Goal: Information Seeking & Learning: Learn about a topic

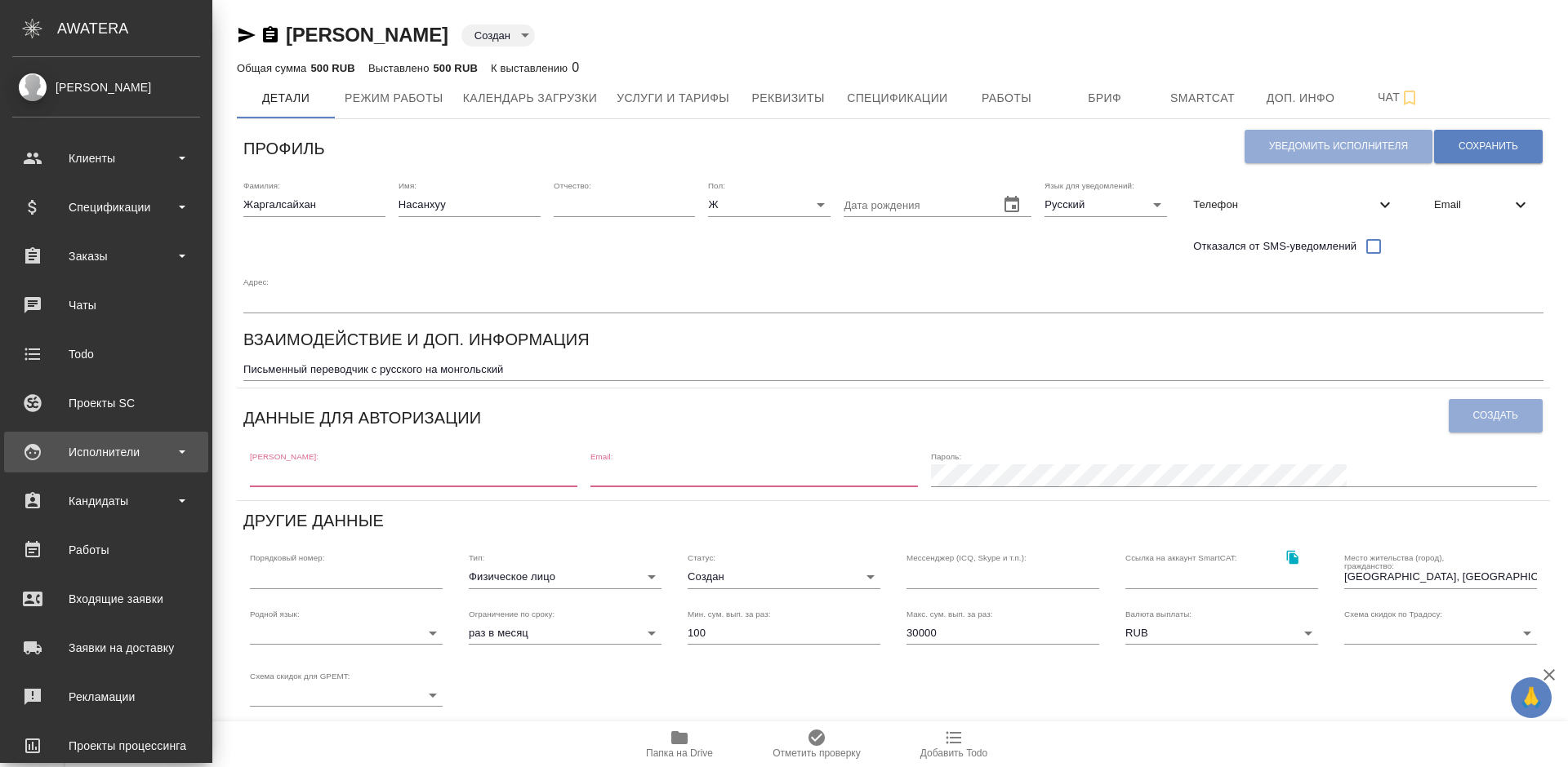
click at [127, 462] on div "Исполнители" at bounding box center [106, 452] width 188 height 25
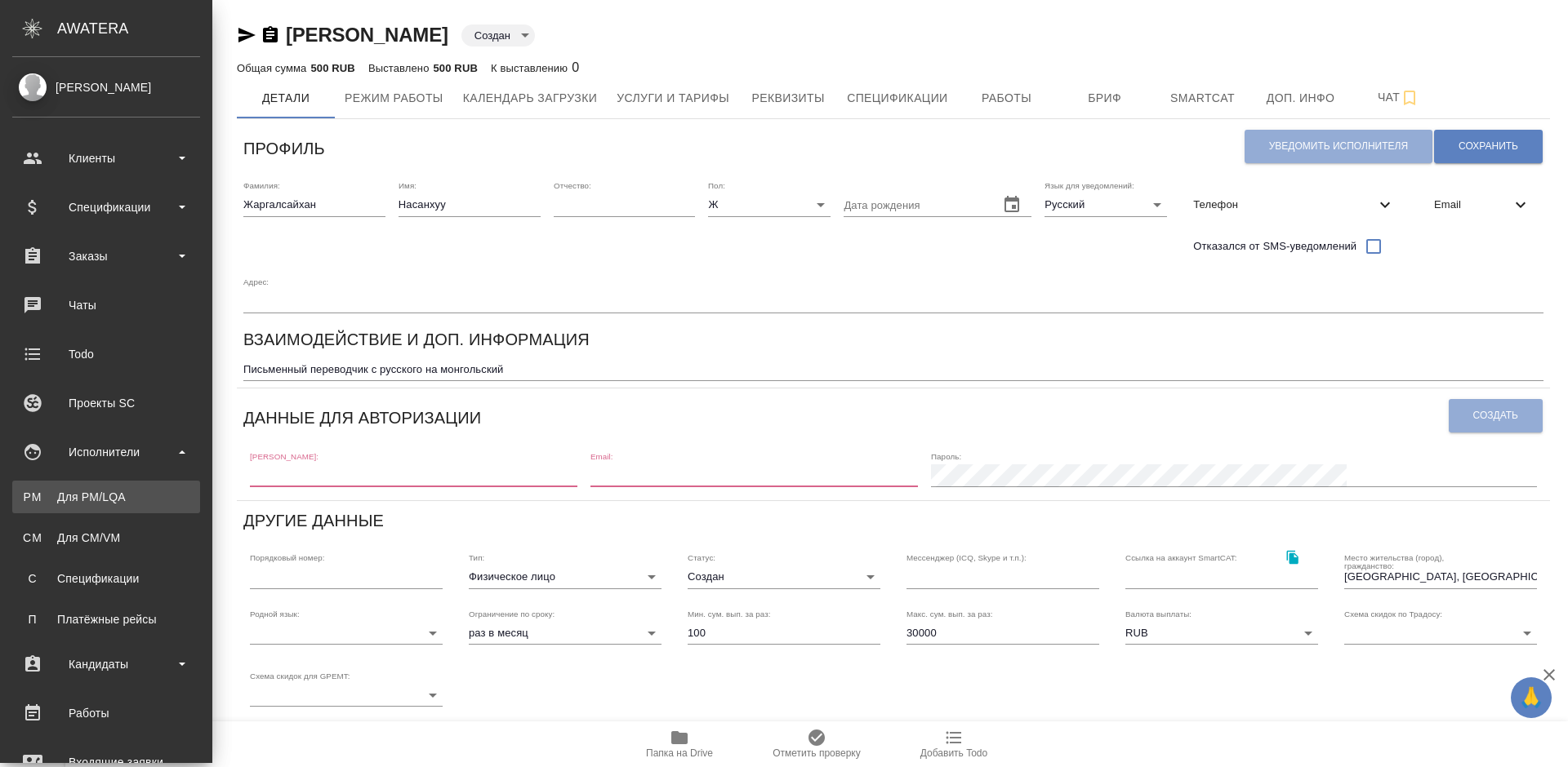
click at [131, 496] on div "Для PM/LQA" at bounding box center [106, 498] width 171 height 17
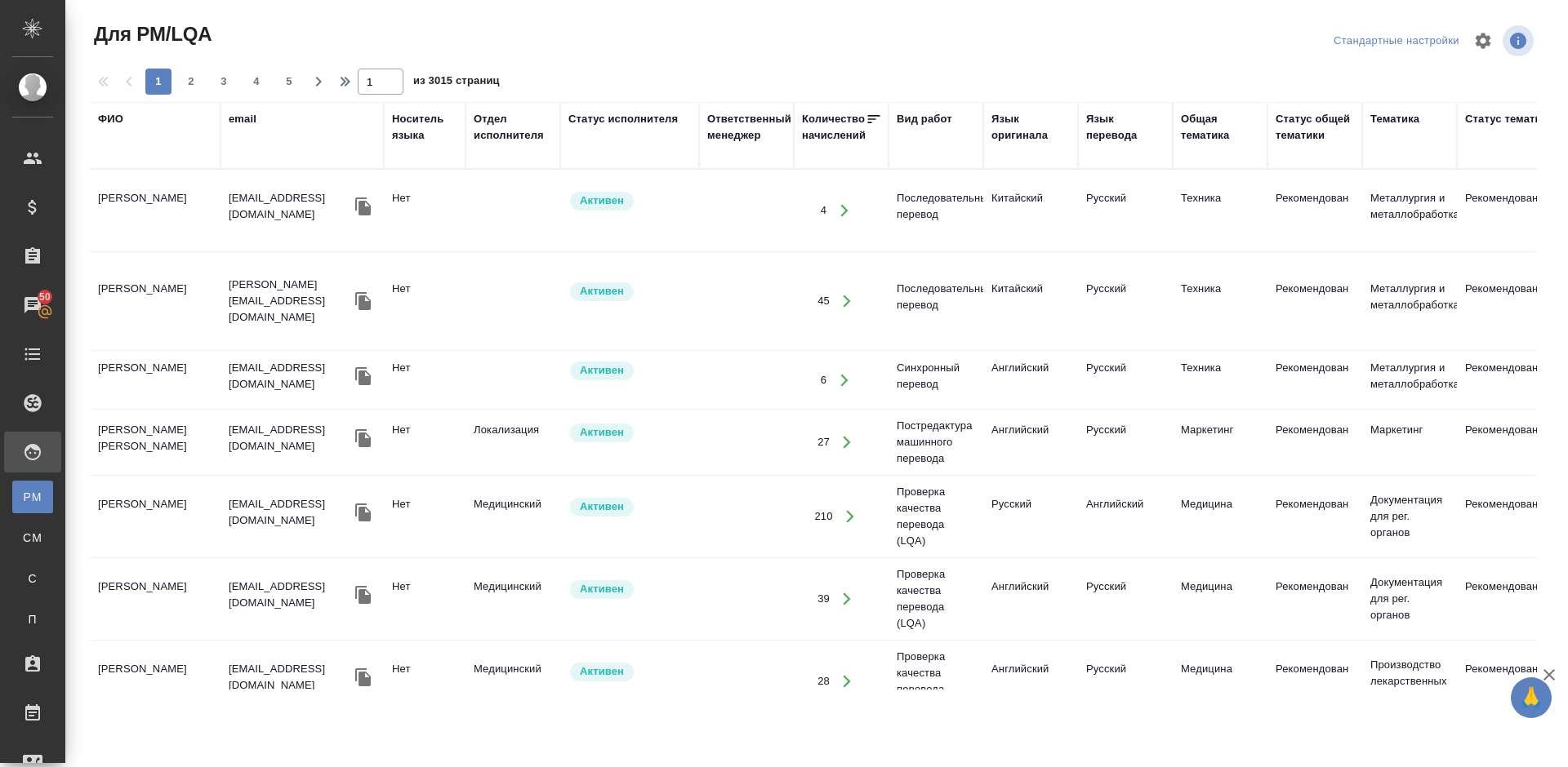
click at [121, 118] on div "ФИО" at bounding box center [111, 119] width 26 height 17
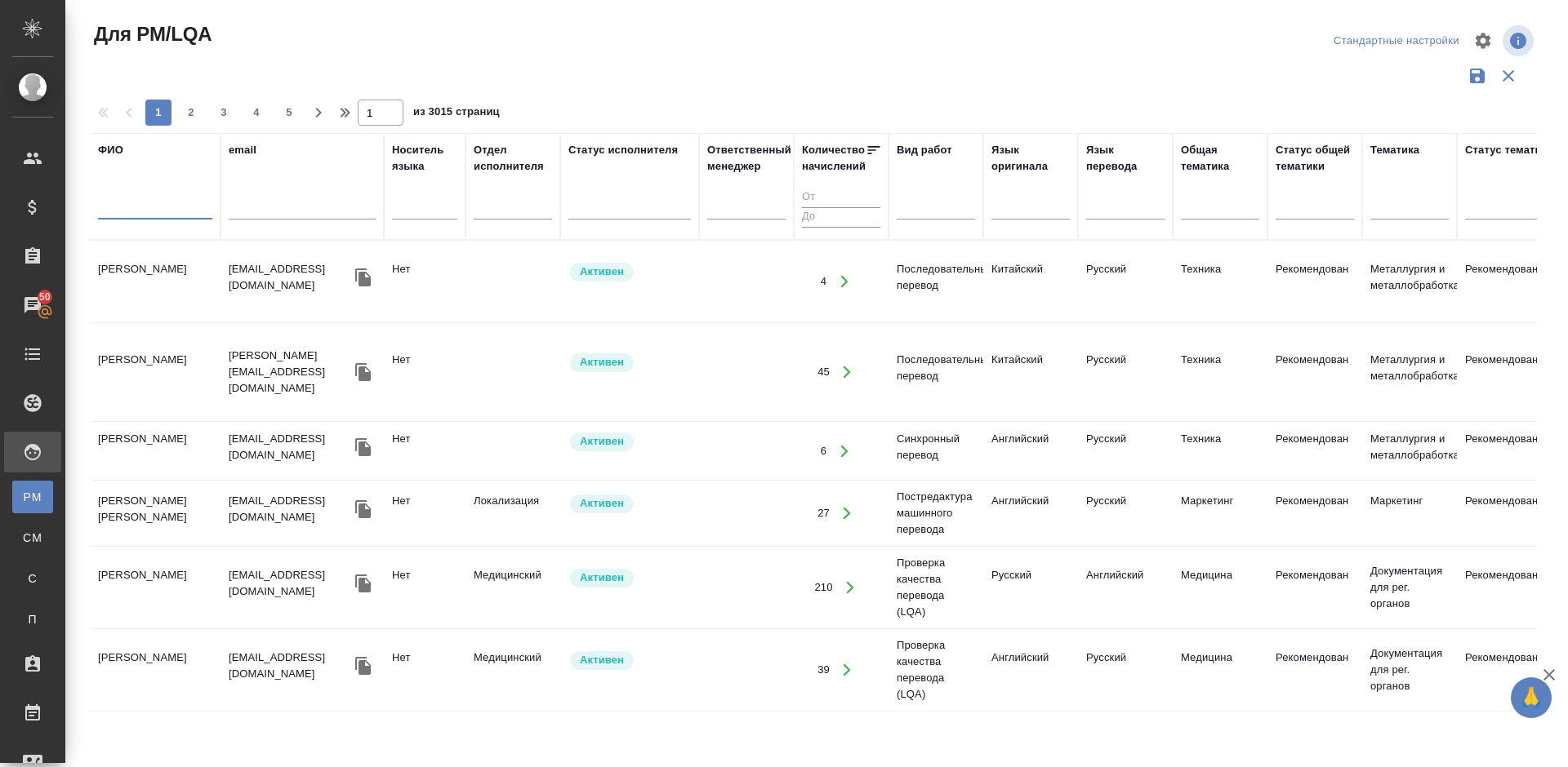
click at [170, 212] on input "text" at bounding box center [155, 209] width 114 height 21
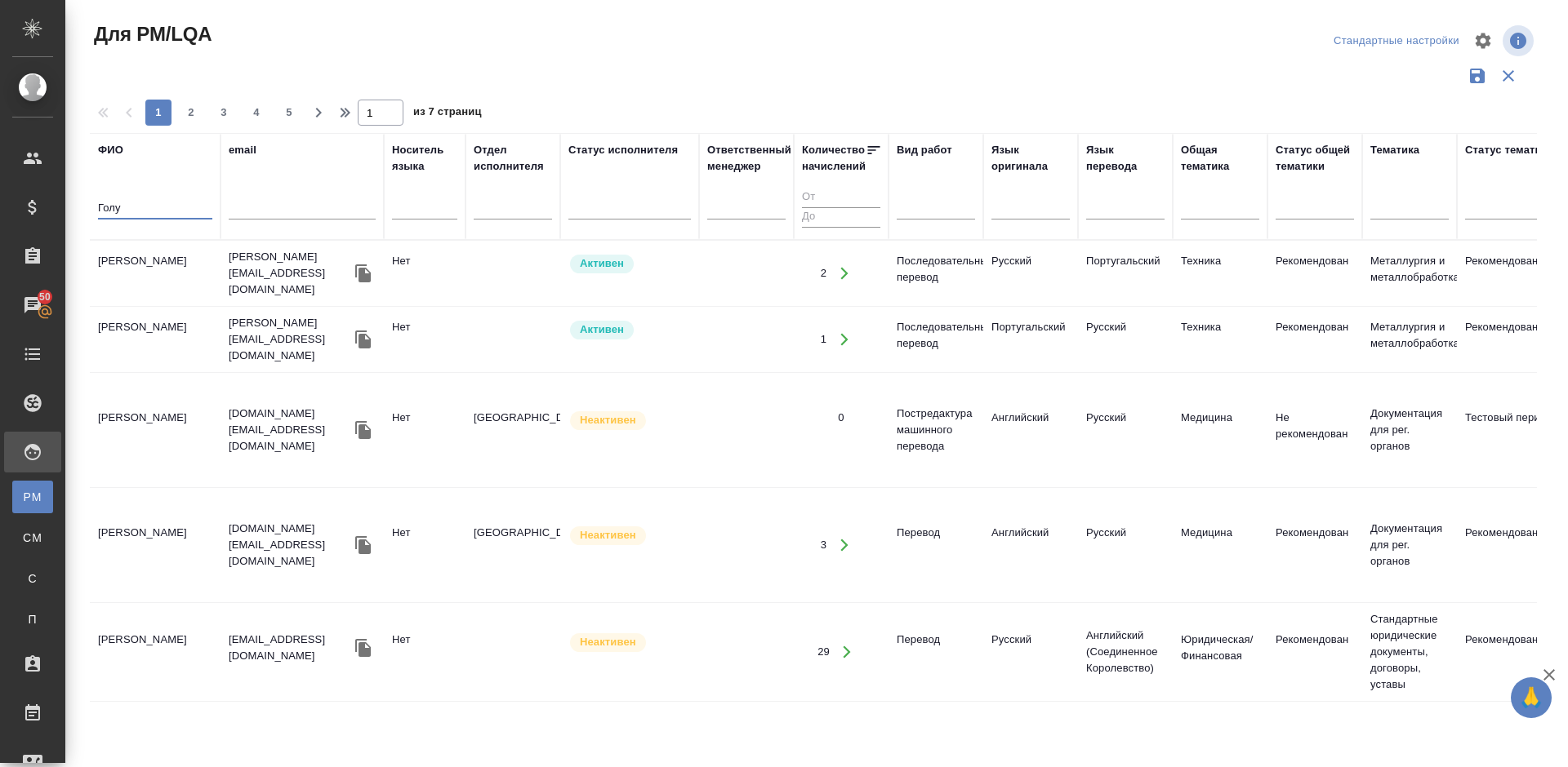
type input "Голу"
click at [183, 278] on td "Голубева Мария" at bounding box center [155, 273] width 131 height 57
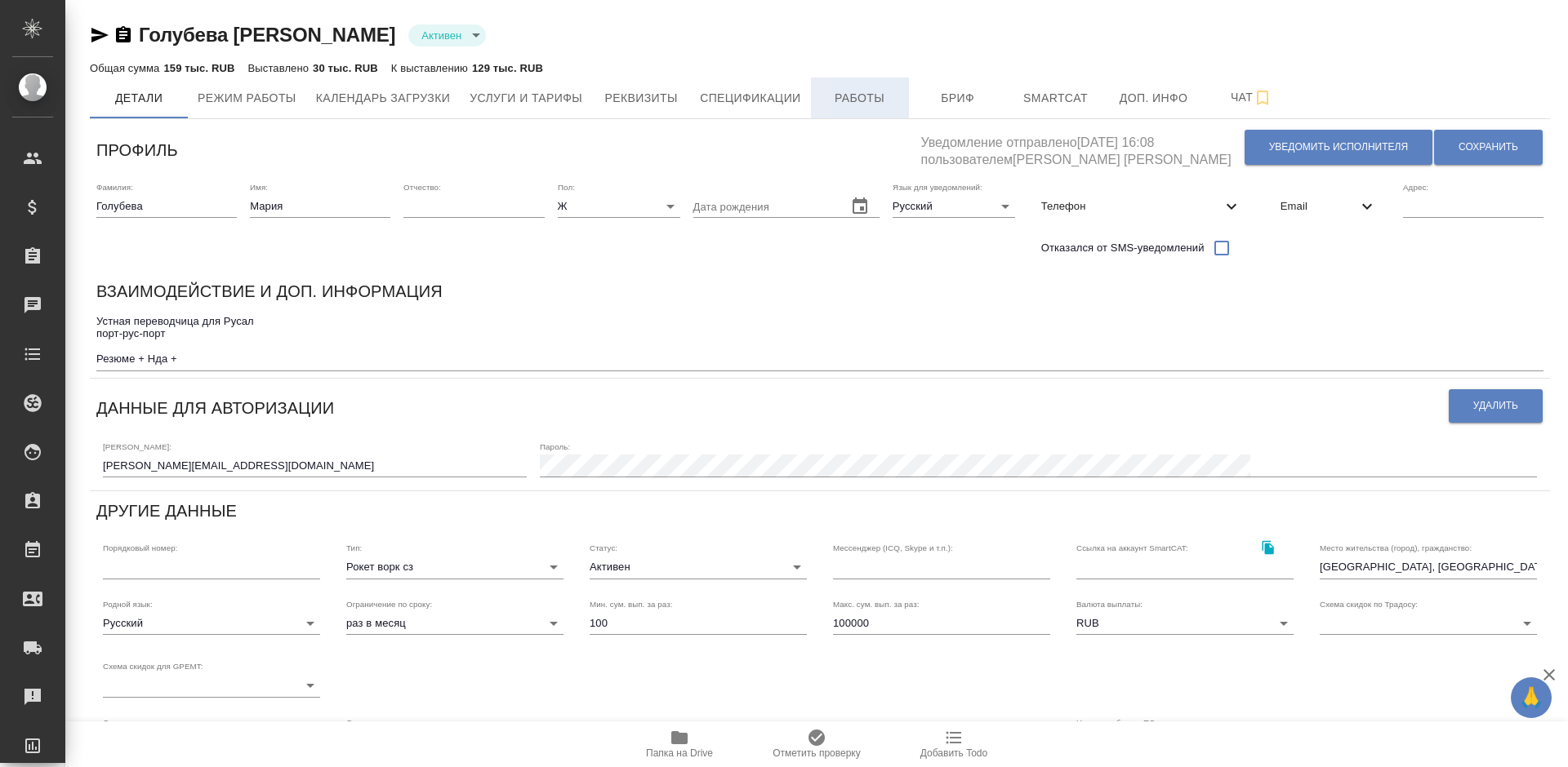
click at [870, 95] on span "Работы" at bounding box center [859, 98] width 79 height 21
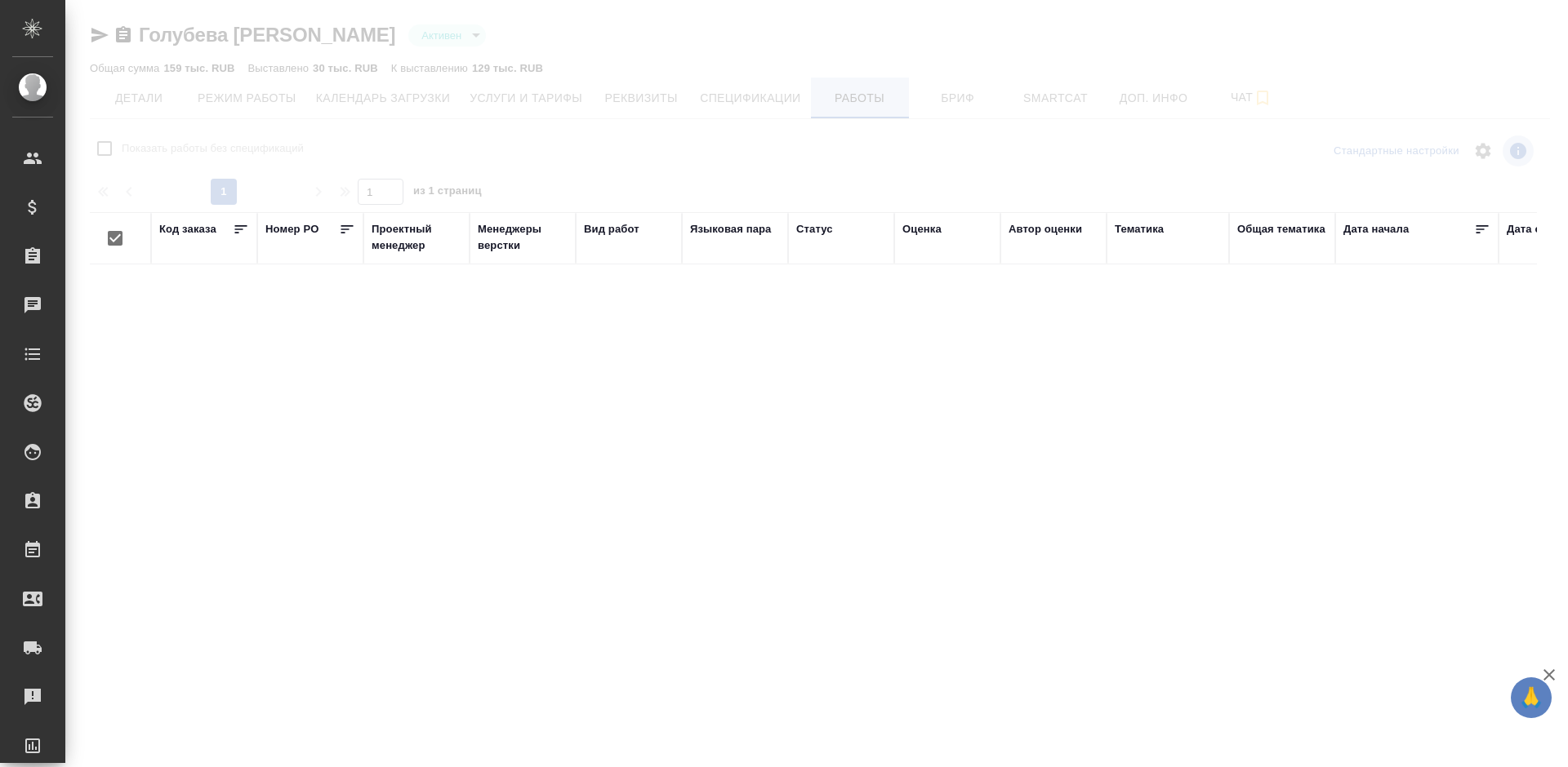
checkbox input "false"
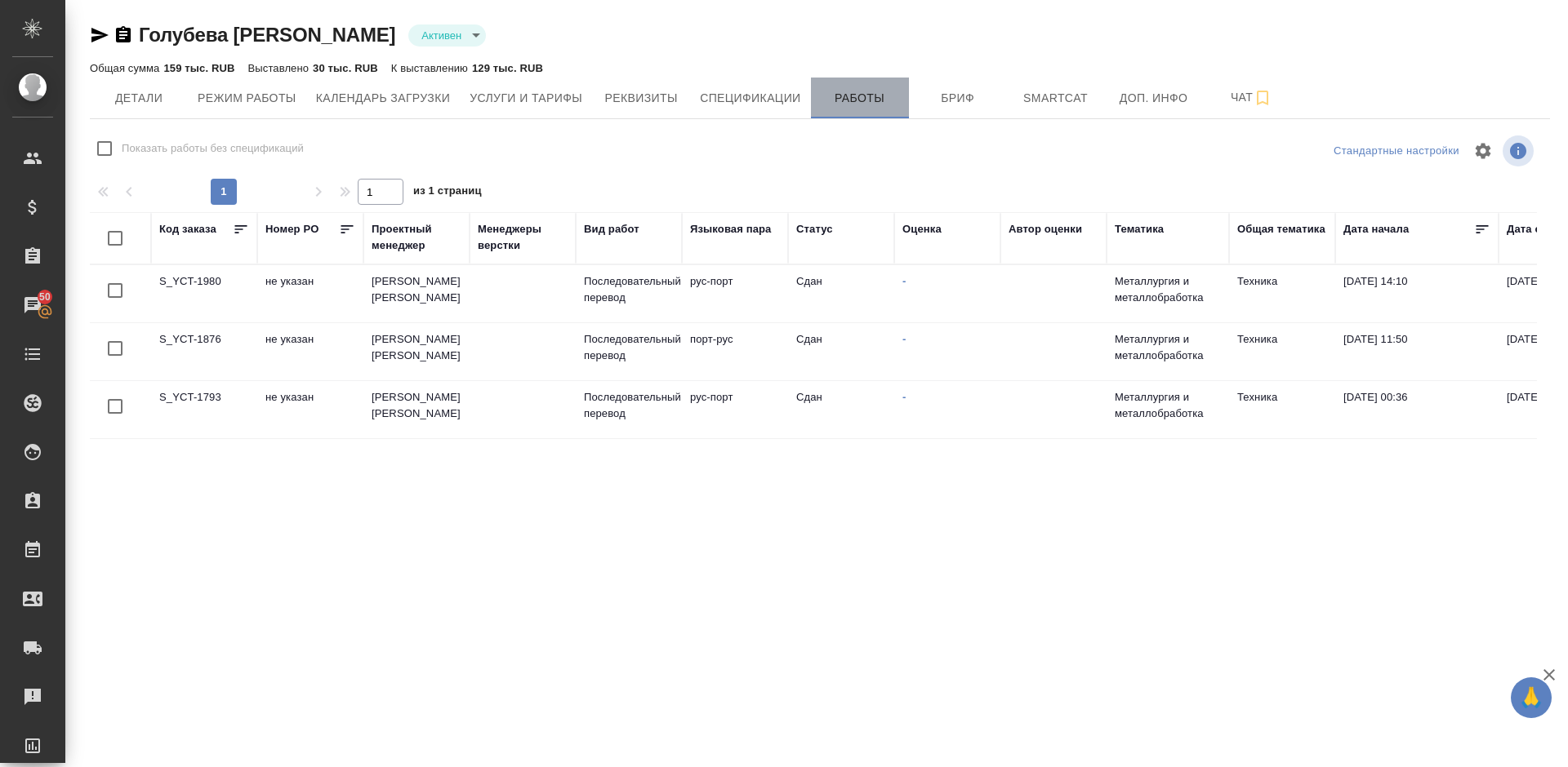
click at [870, 95] on span "Работы" at bounding box center [859, 98] width 79 height 21
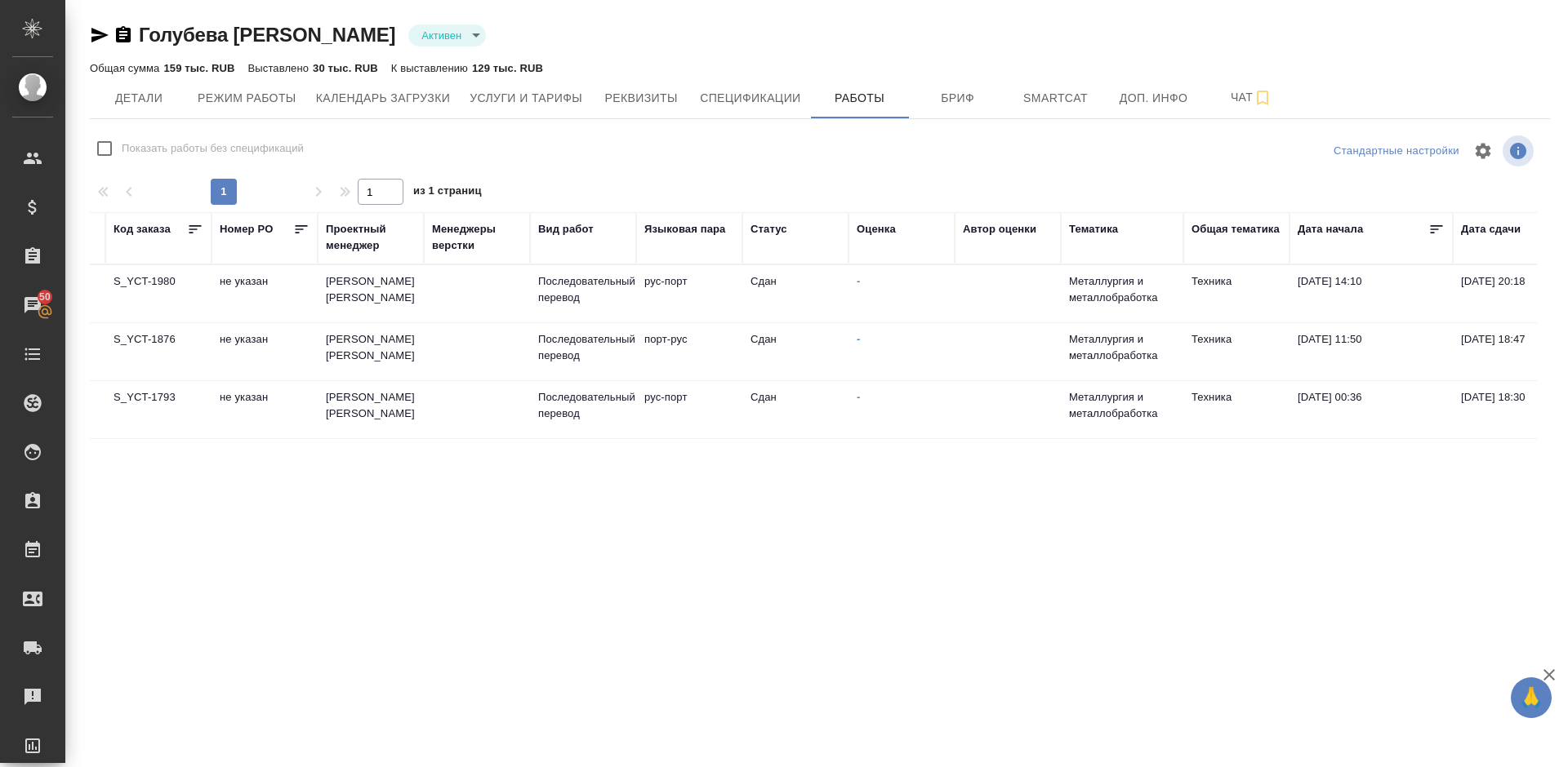
scroll to position [0, 37]
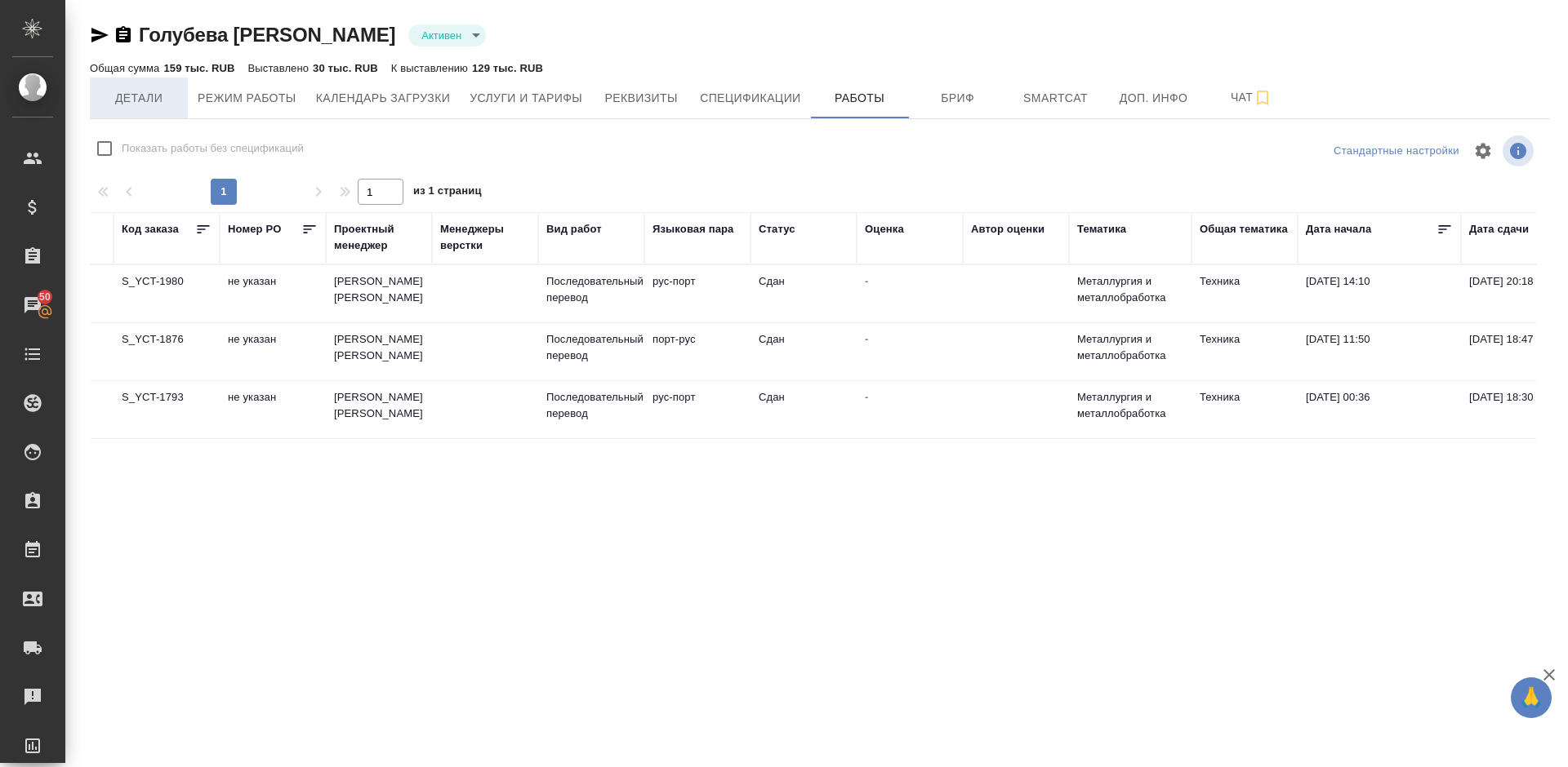
click at [160, 93] on span "Детали" at bounding box center [138, 98] width 79 height 21
click at [141, 98] on span "Детали" at bounding box center [138, 98] width 79 height 21
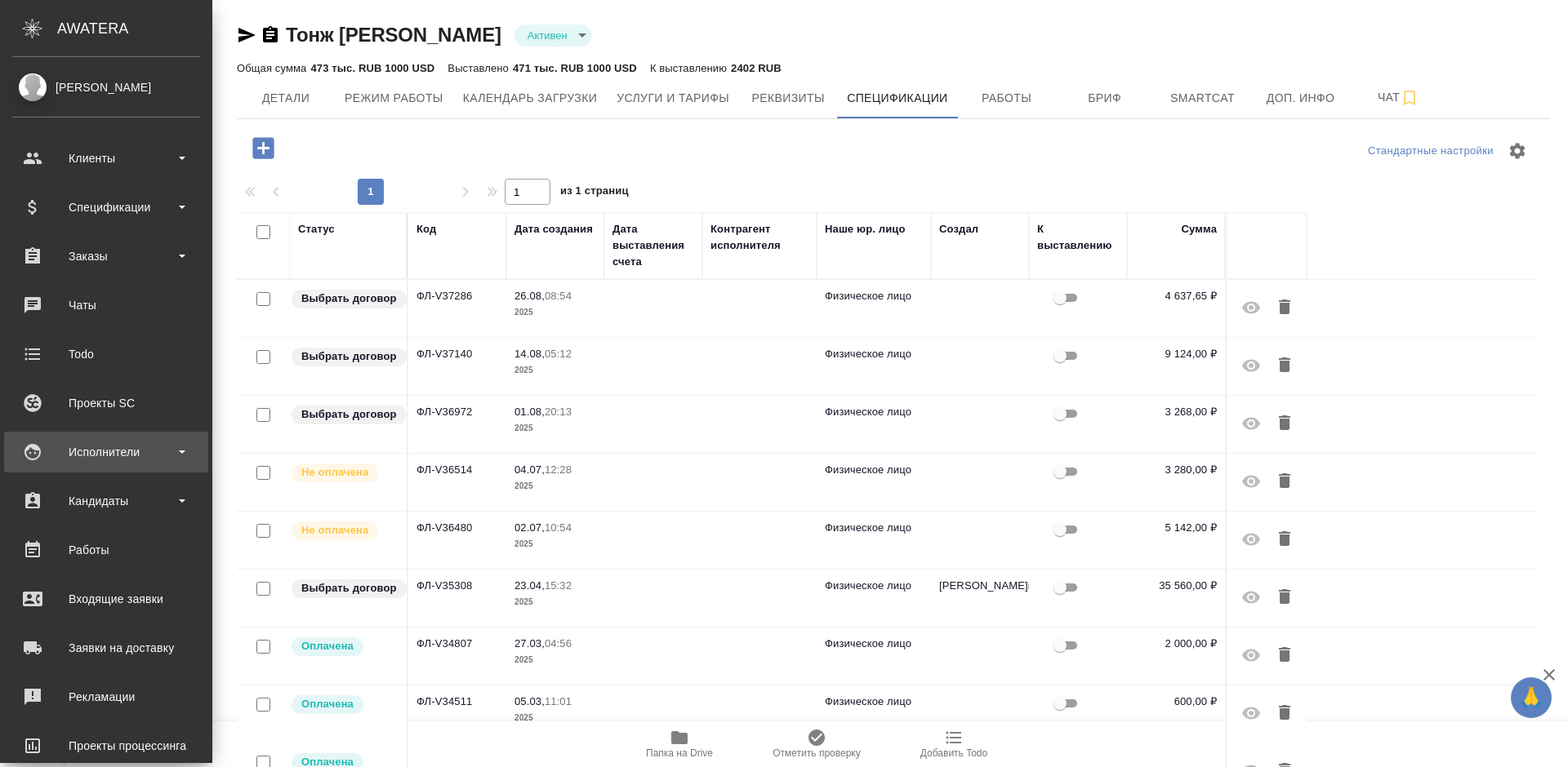
click at [166, 443] on div "Исполнители" at bounding box center [106, 452] width 188 height 25
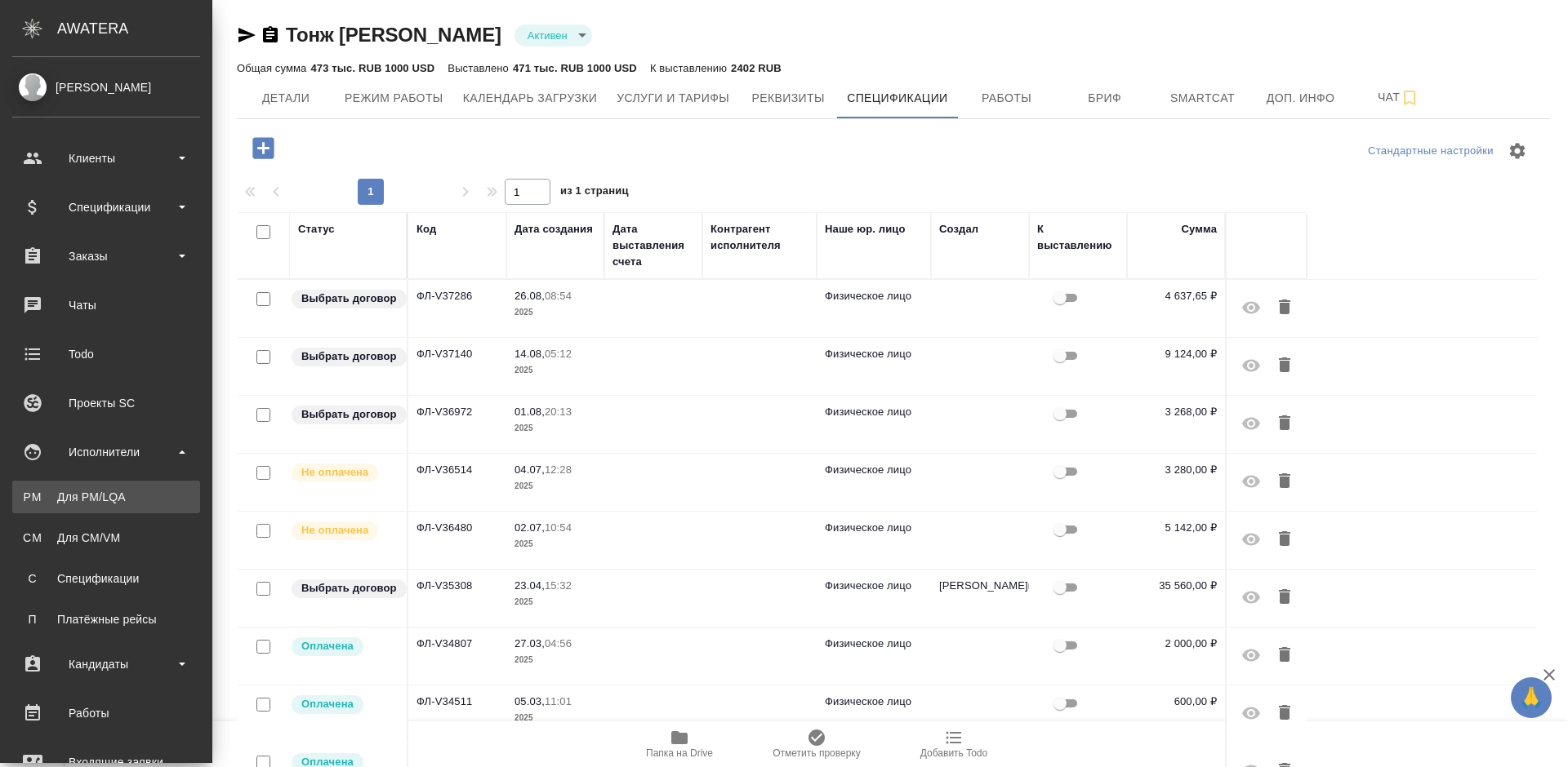
click at [167, 497] on div "Для PM/LQA" at bounding box center [106, 498] width 171 height 17
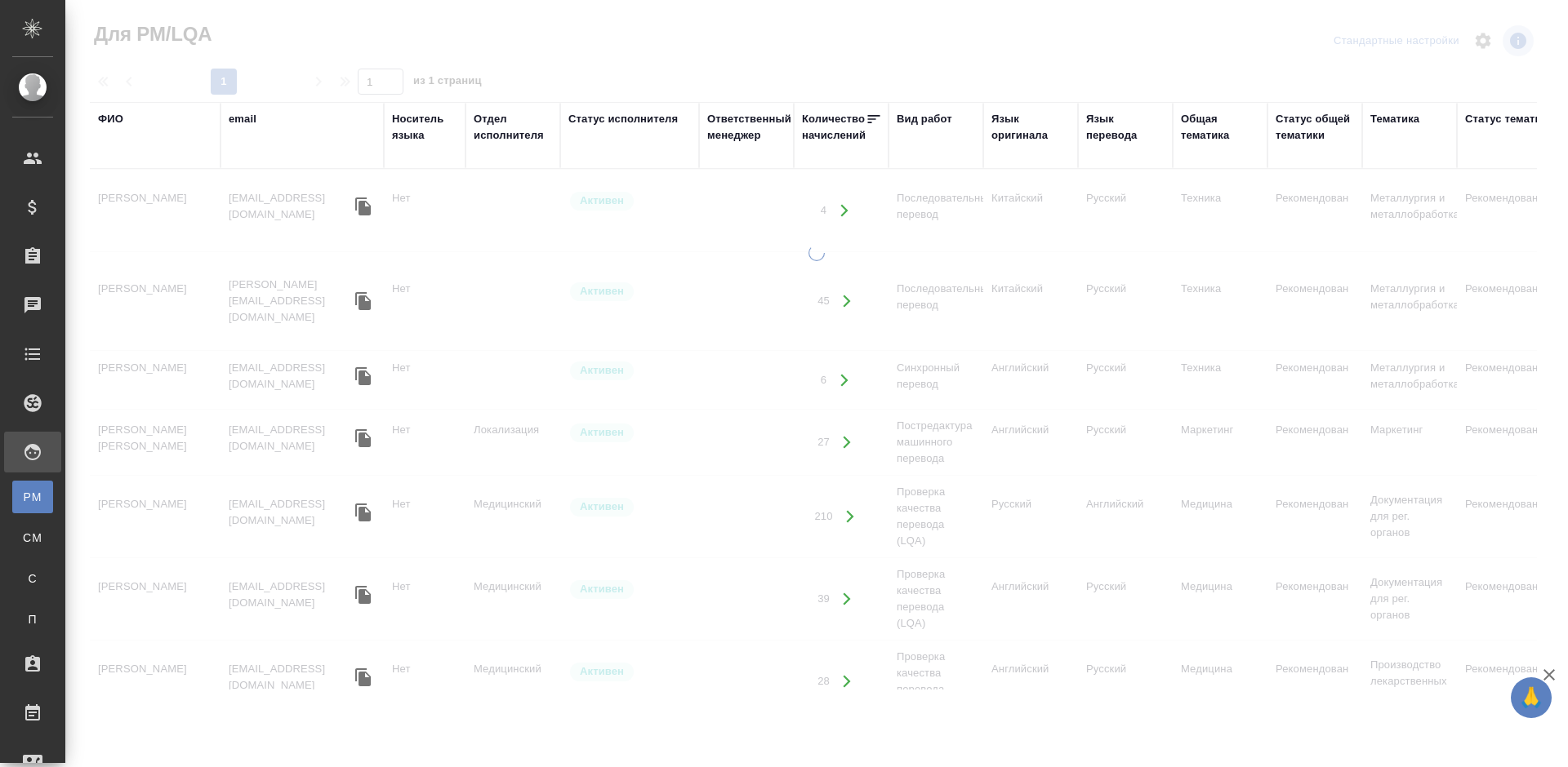
click at [116, 118] on div "ФИО" at bounding box center [111, 119] width 26 height 17
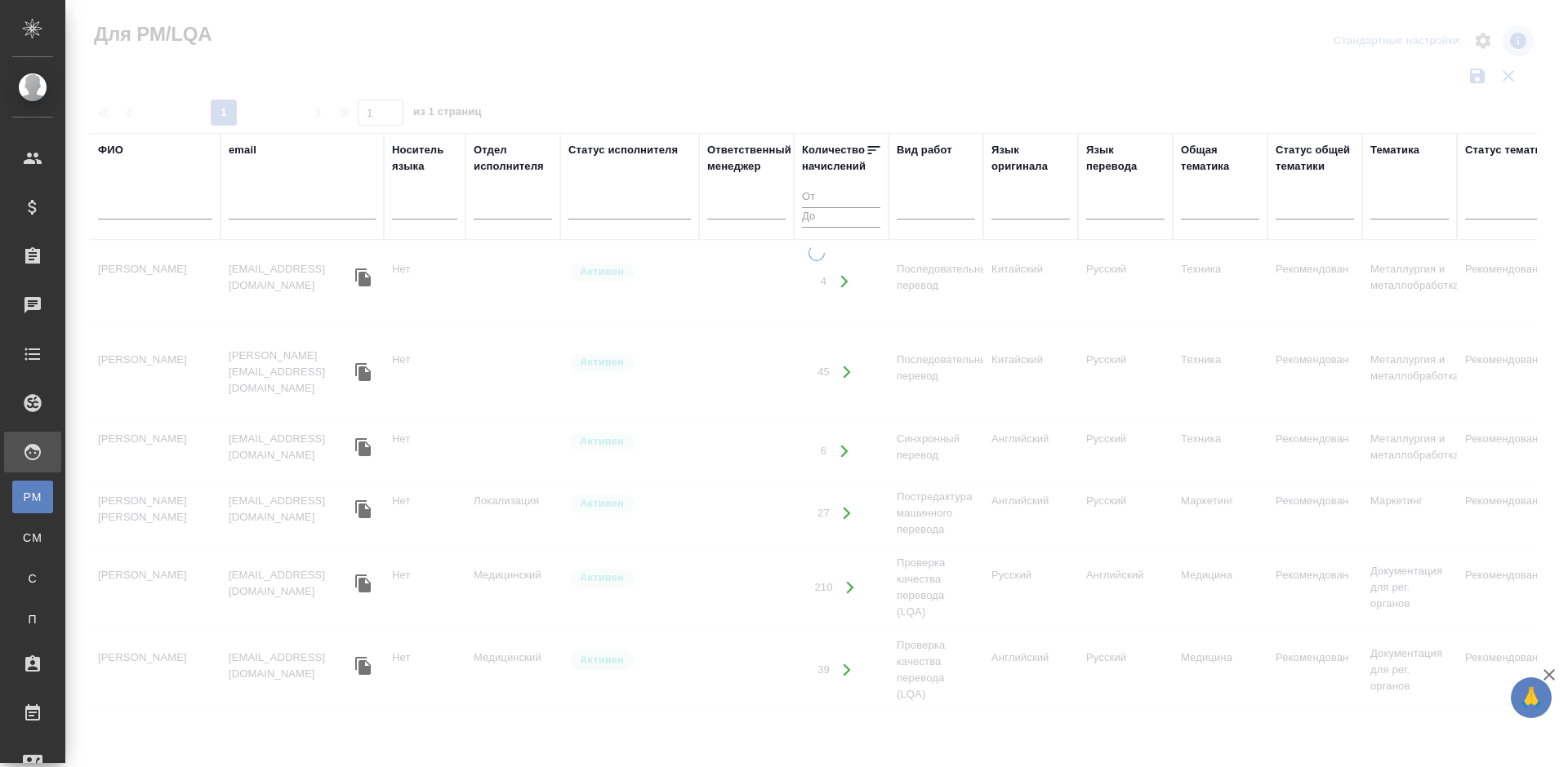
click at [167, 210] on input "text" at bounding box center [155, 209] width 114 height 21
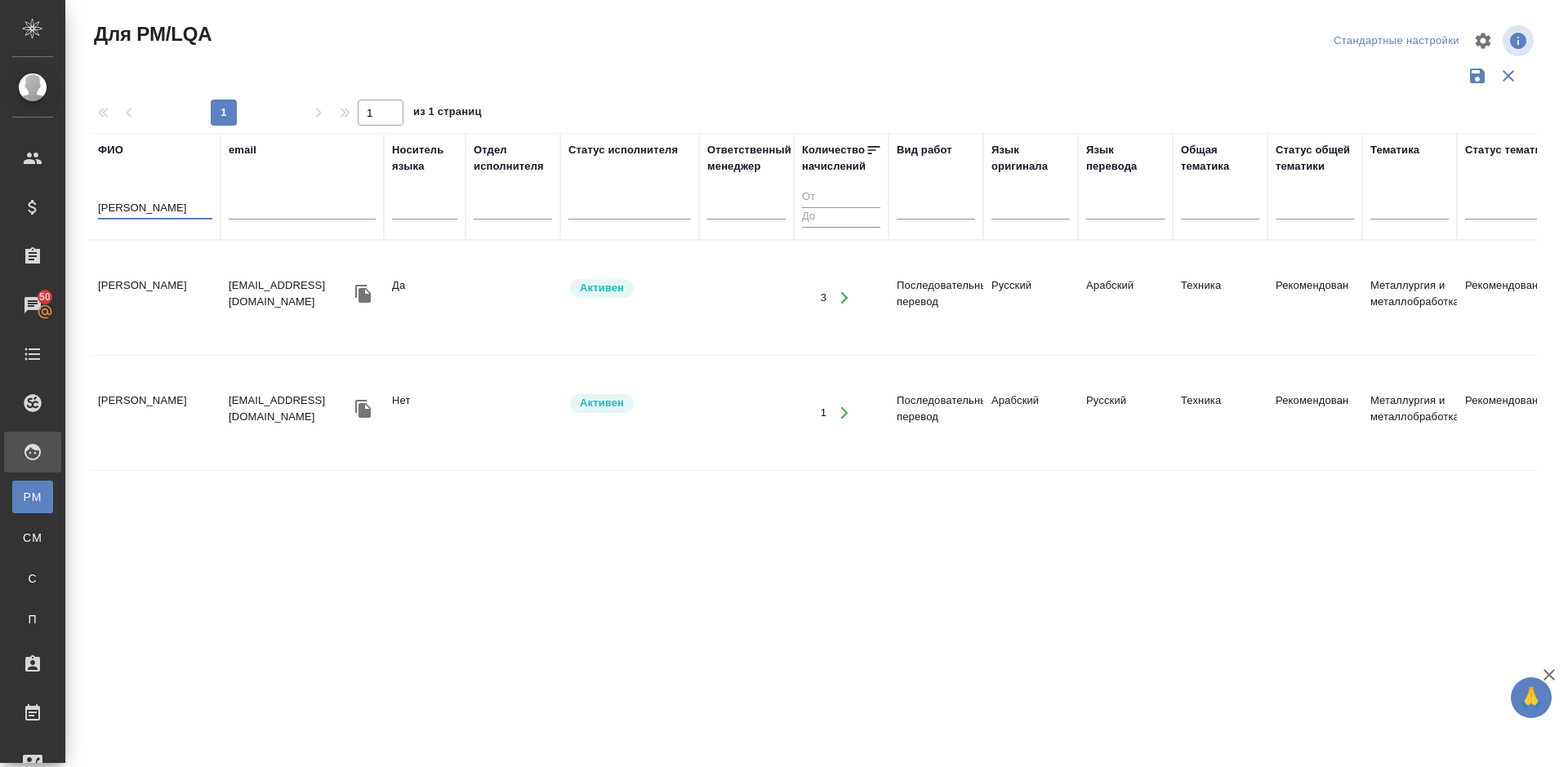
type input "Абану"
click at [179, 306] on td "[PERSON_NAME]" at bounding box center [155, 298] width 131 height 57
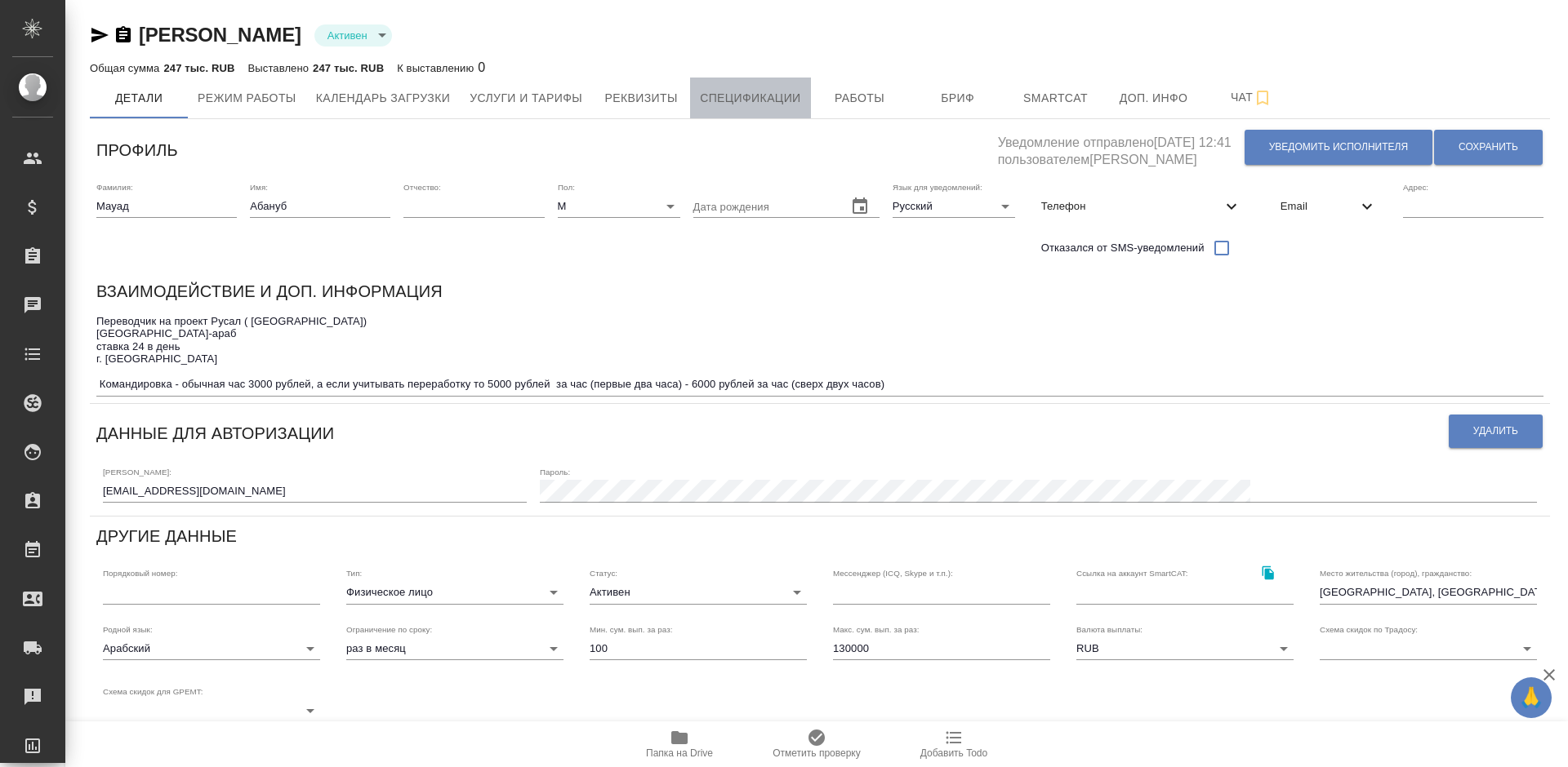
click at [779, 97] on span "Спецификации" at bounding box center [749, 98] width 100 height 21
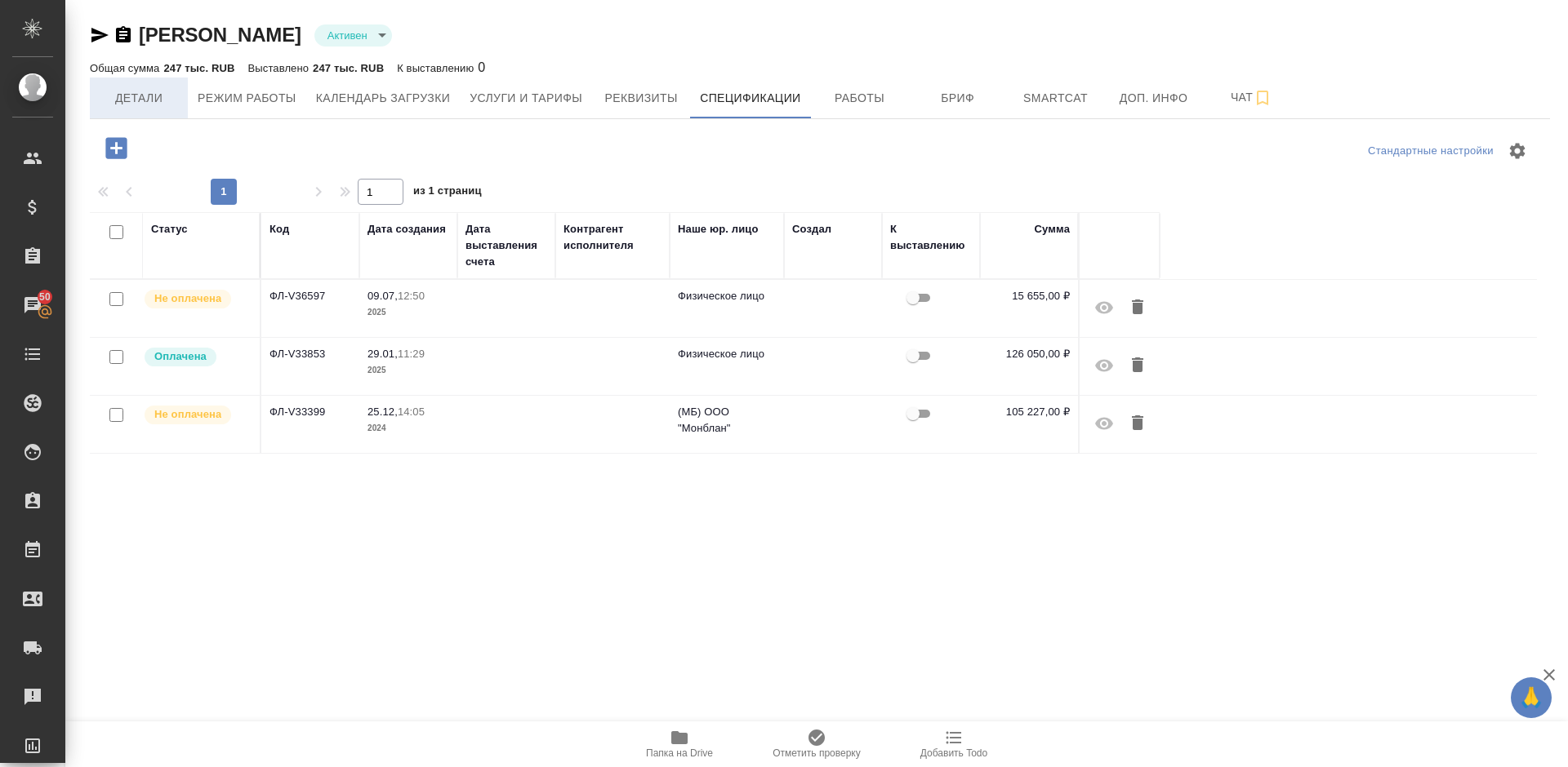
click at [165, 101] on span "Детали" at bounding box center [138, 98] width 79 height 21
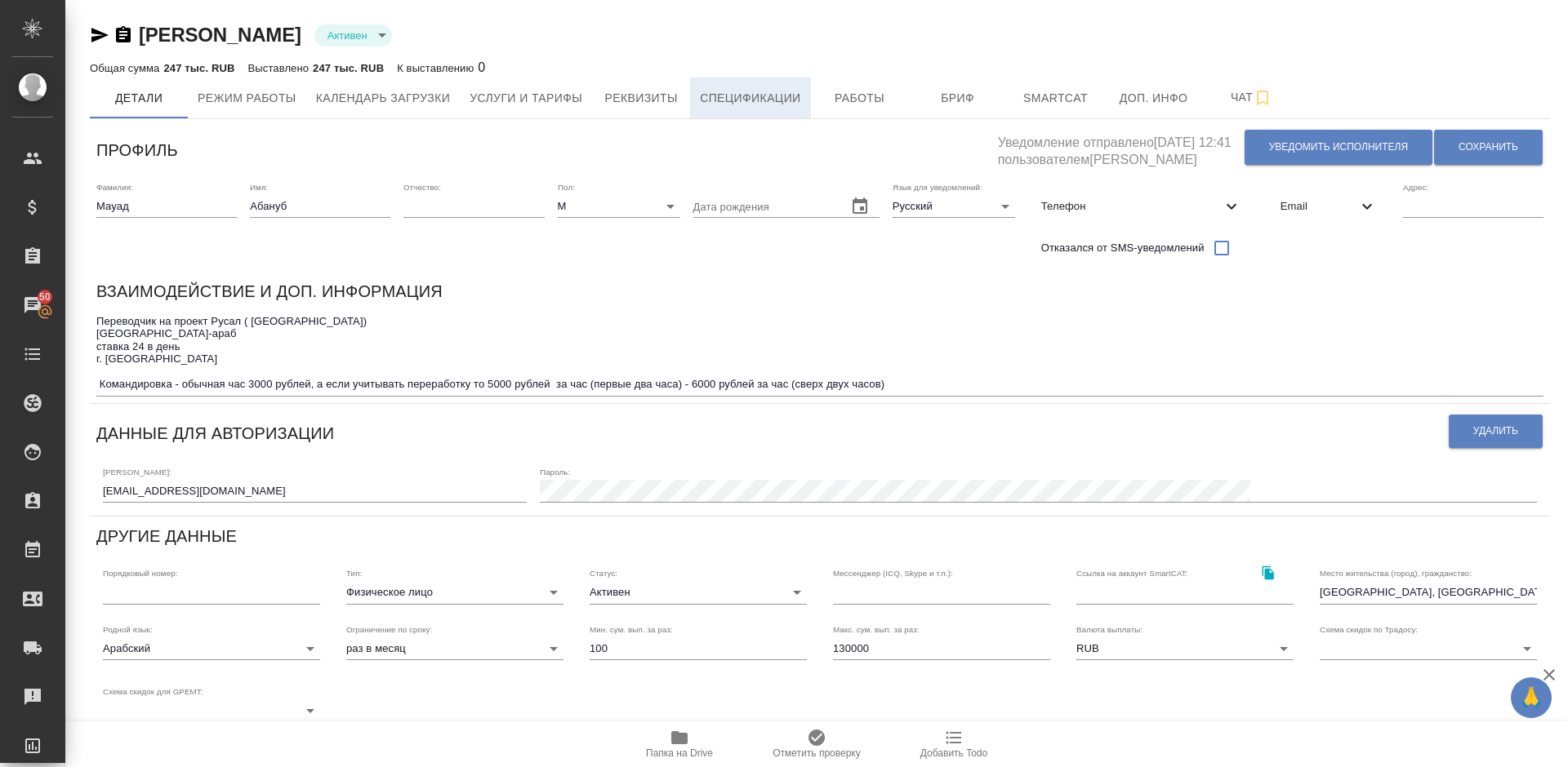
click at [748, 102] on span "Спецификации" at bounding box center [749, 98] width 100 height 21
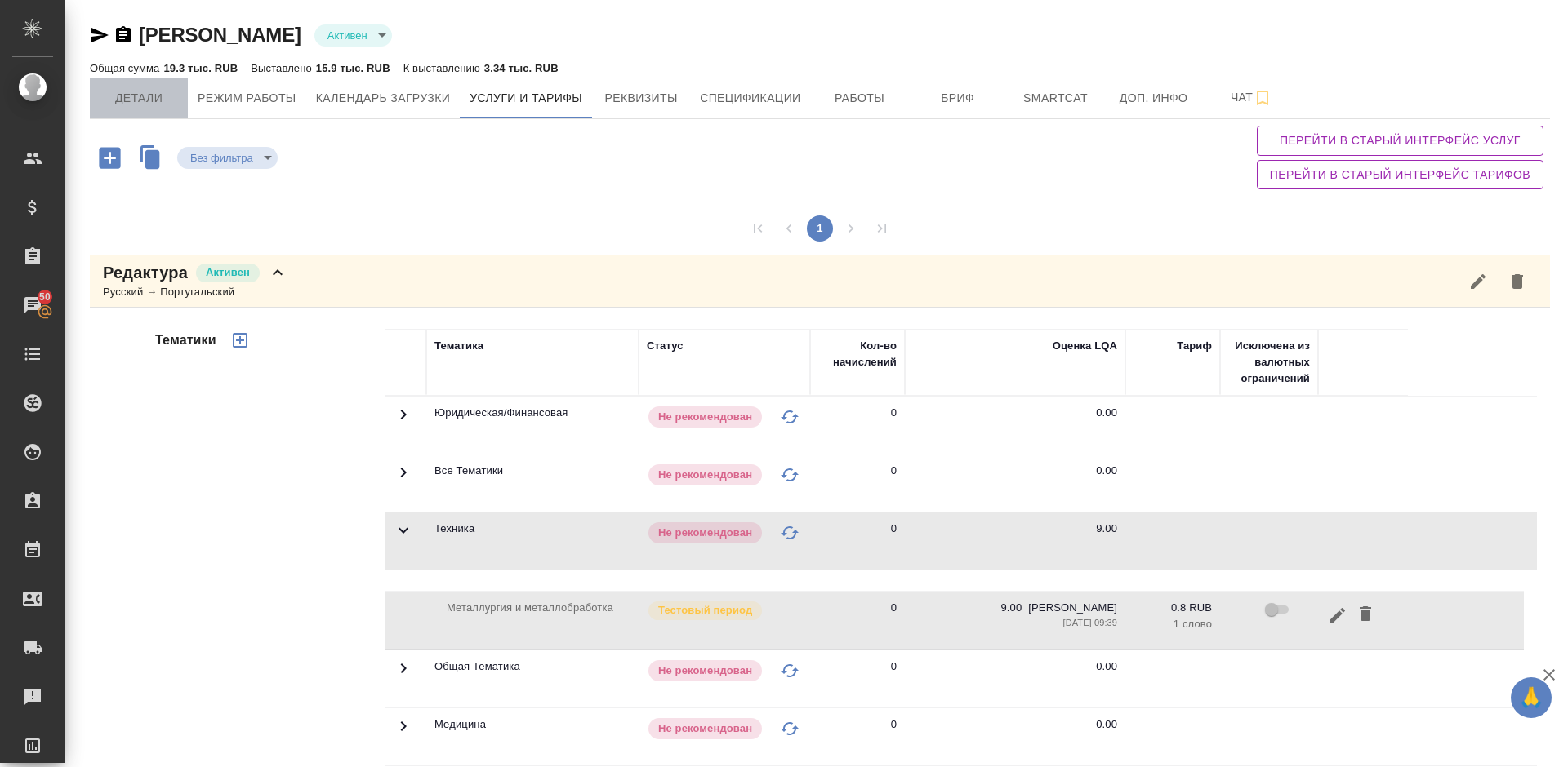
click at [136, 101] on span "Детали" at bounding box center [138, 98] width 79 height 21
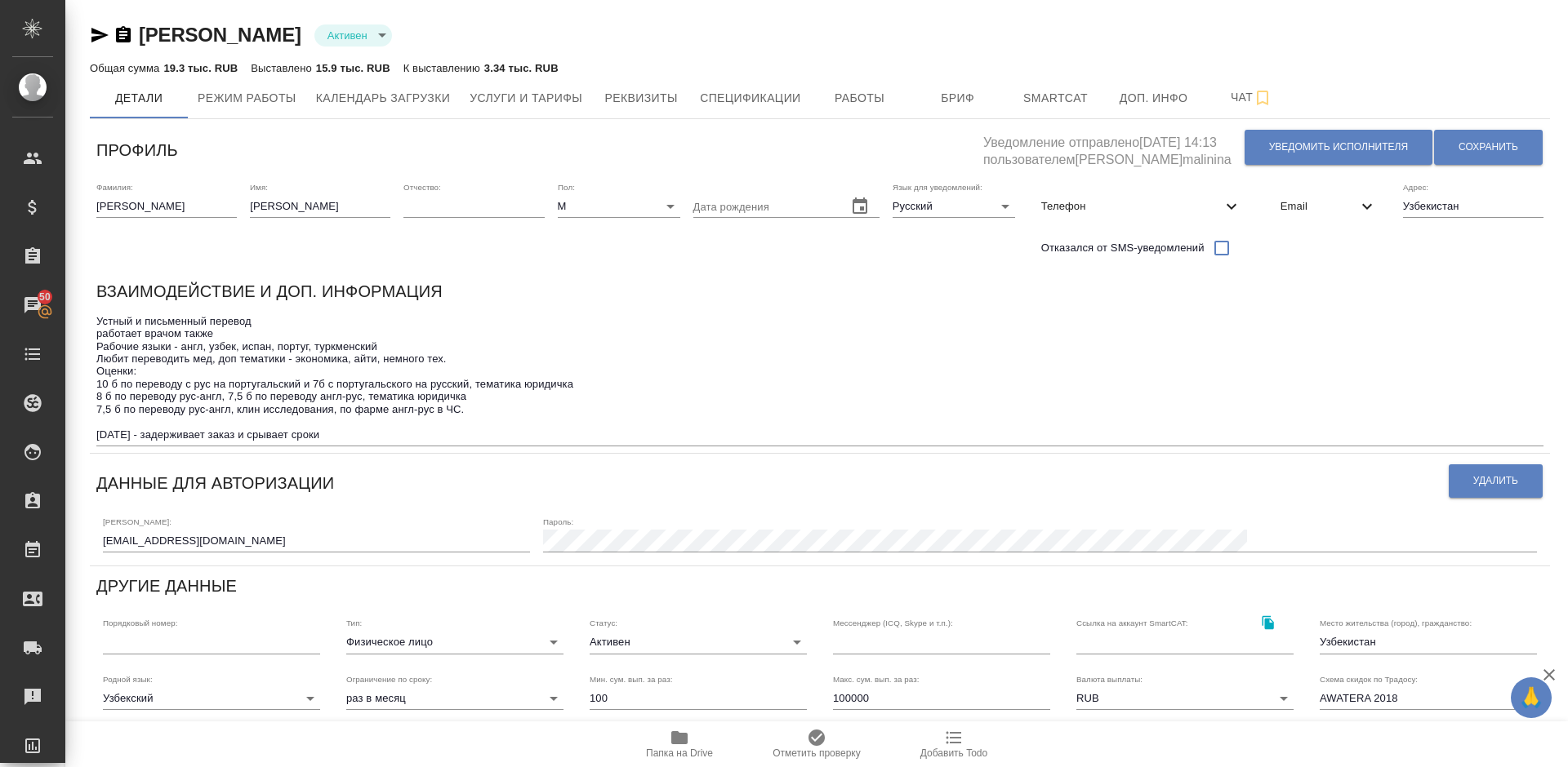
click at [341, 434] on textarea "Устный и письменный перевод работает врачом также Рабочие языки - англ, узбек, …" at bounding box center [820, 378] width 1447 height 126
